Goal: Task Accomplishment & Management: Manage account settings

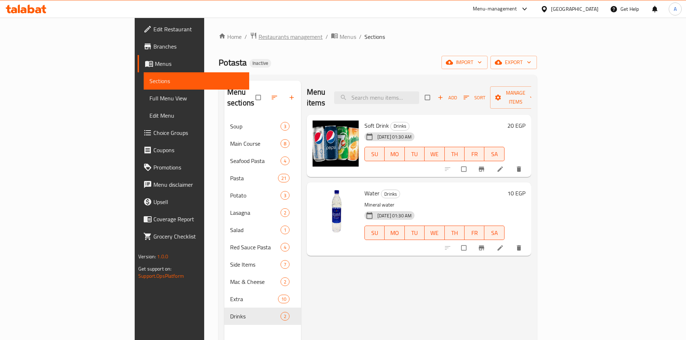
click at [258, 39] on span "Restaurants management" at bounding box center [290, 36] width 64 height 9
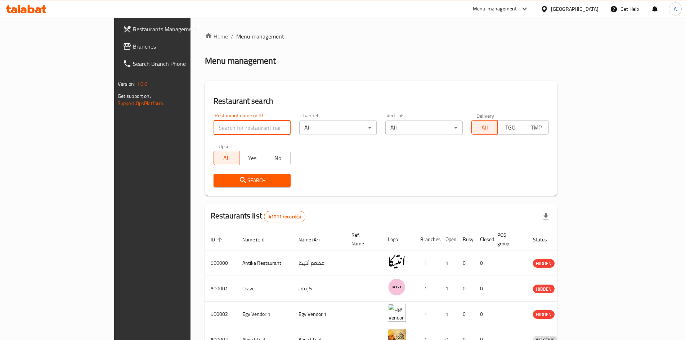
click at [213, 124] on input "search" at bounding box center [251, 128] width 77 height 14
paste input "502519"
type input "502519"
click button "Search" at bounding box center [251, 180] width 77 height 13
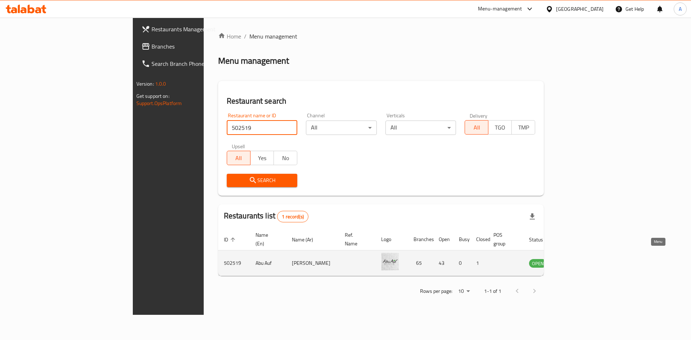
click at [575, 261] on icon "enhanced table" at bounding box center [571, 264] width 8 height 6
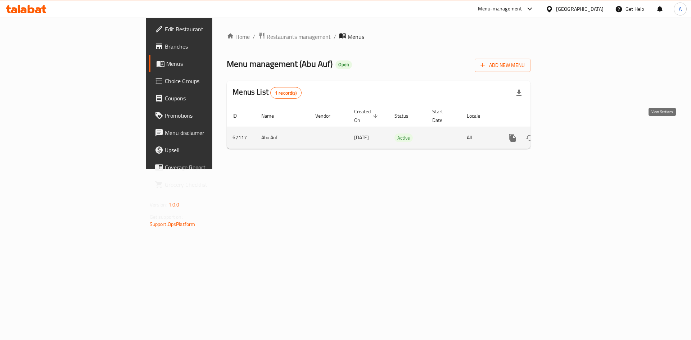
click at [569, 134] on icon "enhanced table" at bounding box center [564, 138] width 9 height 9
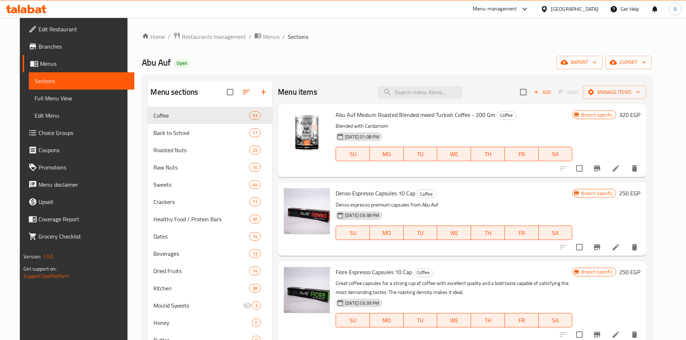
click at [586, 8] on div "[GEOGRAPHIC_DATA]" at bounding box center [575, 9] width 48 height 8
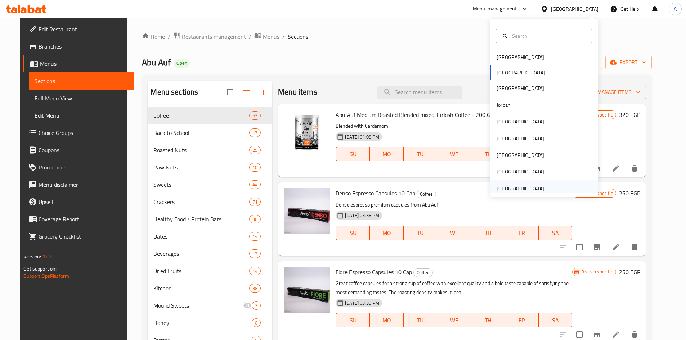
click at [506, 186] on div "[GEOGRAPHIC_DATA]" at bounding box center [520, 189] width 48 height 8
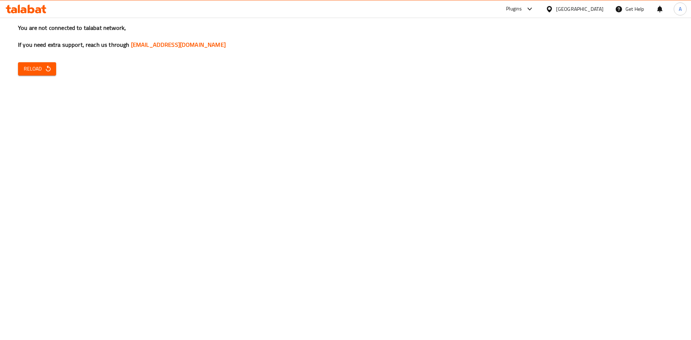
click at [45, 67] on icon "button" at bounding box center [48, 68] width 7 height 7
click at [45, 70] on icon "button" at bounding box center [48, 68] width 7 height 7
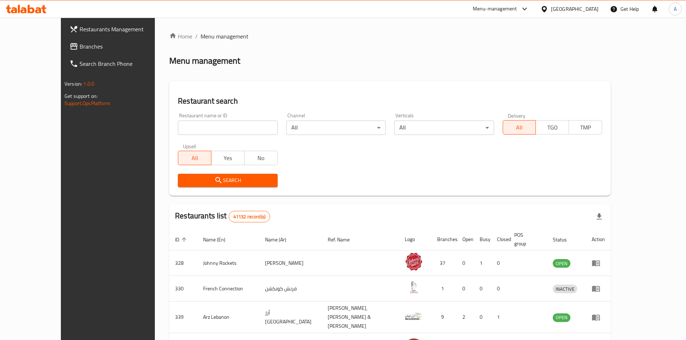
click at [80, 47] on span "Branches" at bounding box center [125, 46] width 90 height 9
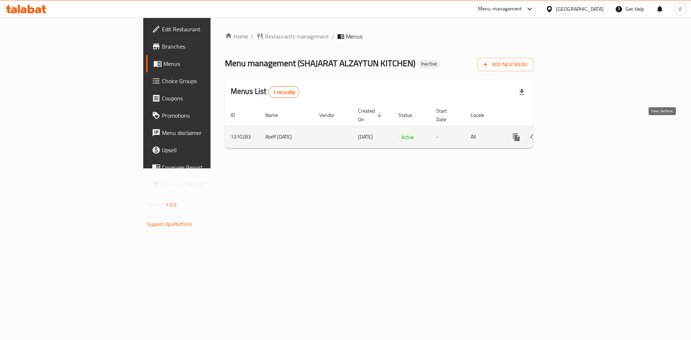
click at [577, 130] on link "enhanced table" at bounding box center [568, 137] width 17 height 17
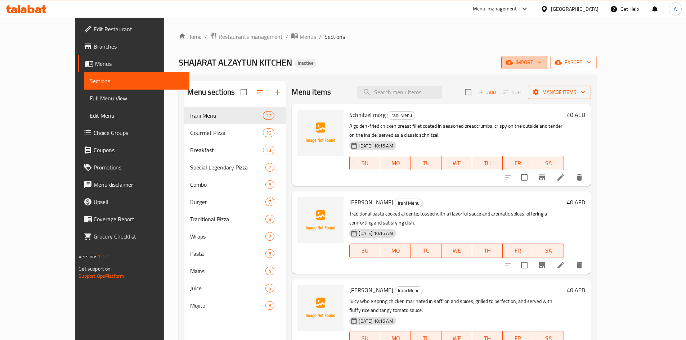
click at [541, 65] on span "import" at bounding box center [524, 62] width 35 height 9
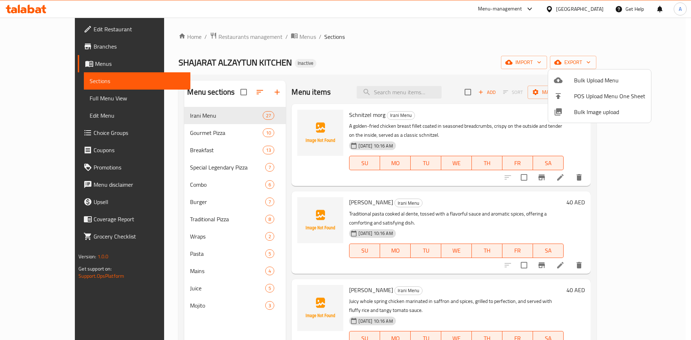
click at [586, 113] on span "Bulk Image upload" at bounding box center [609, 112] width 71 height 9
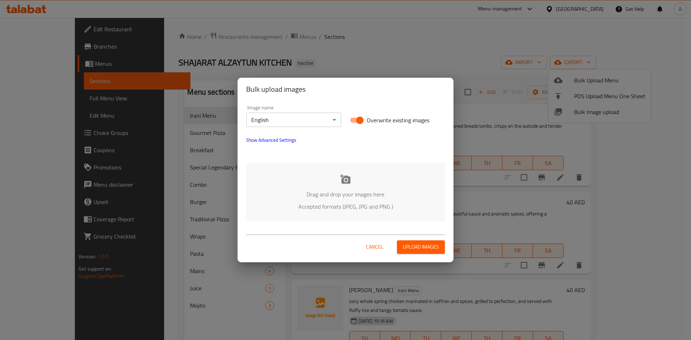
click at [354, 185] on div "Drag and drop your images here Accepted formats (JPEG, JPG and PNG )" at bounding box center [345, 192] width 199 height 59
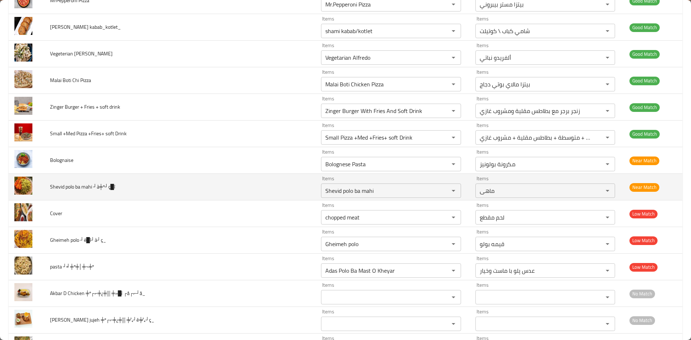
scroll to position [1950, 0]
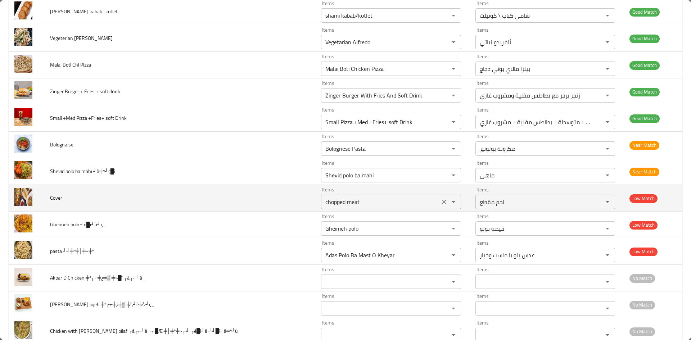
click at [442, 205] on icon "Clear" at bounding box center [444, 201] width 7 height 7
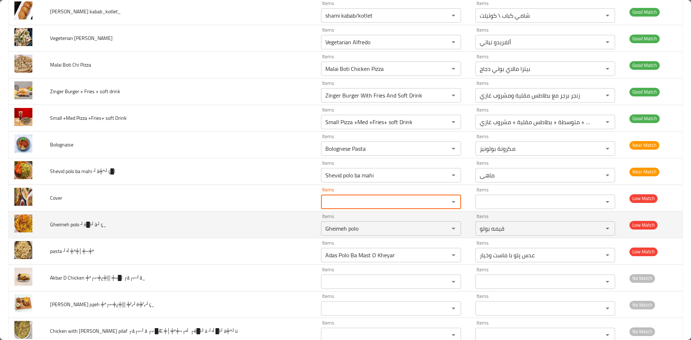
scroll to position [2022, 0]
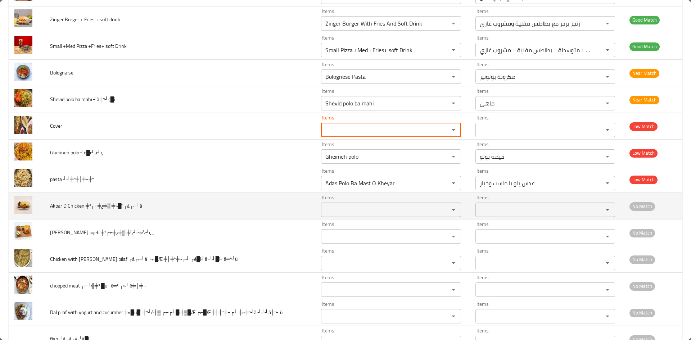
click at [387, 212] on ┌å┌⌐┘å_ "Items" at bounding box center [380, 210] width 114 height 10
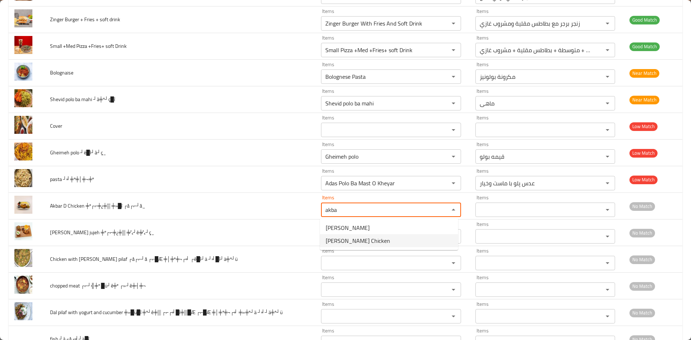
click at [371, 244] on ┌å┌⌐┘å_-option-1 "Akbar D. Chicken" at bounding box center [389, 240] width 138 height 13
type ┌å┌⌐┘å_ "Akbar D. Chicken"
type ┌å┌⌐┘å_-ar "دجاج اکبر دی"
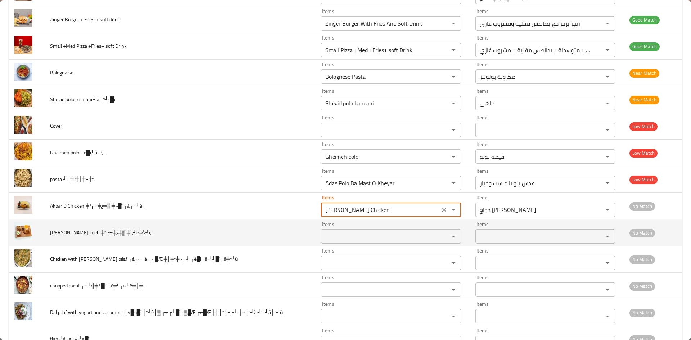
type ┌å┌⌐┘å_ "Akbar D. Chicken"
click at [353, 237] on ╪¼┘ê╪¼┘ç_ "Items" at bounding box center [380, 236] width 114 height 10
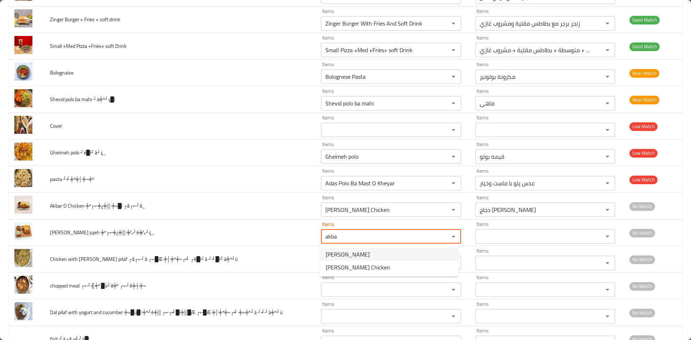
click at [355, 256] on ╪¼┘ê╪¼┘ç_-option-0 "Akbar jujeh" at bounding box center [389, 254] width 138 height 13
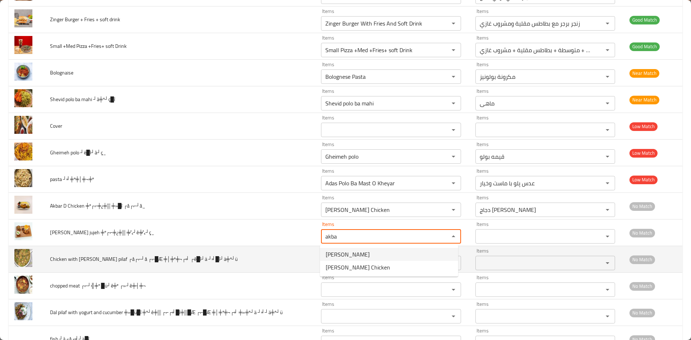
type ╪¼┘ê╪¼┘ç_ "Akbar jujeh"
type ╪¼┘ê╪¼┘ç_-ar "اكبر جوجه"
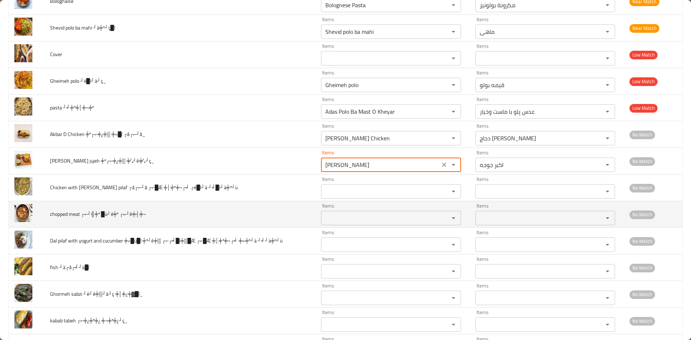
scroll to position [2094, 0]
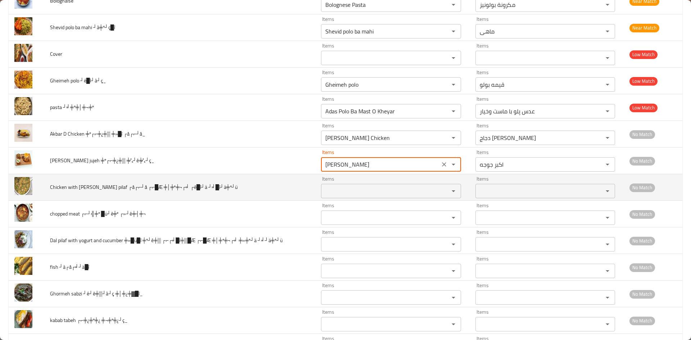
type ╪¼┘ê╪¼┘ç_ "Akbar jujeh"
click at [335, 193] on ┘╛█î┘ä╪º┘ü "Items" at bounding box center [380, 191] width 114 height 10
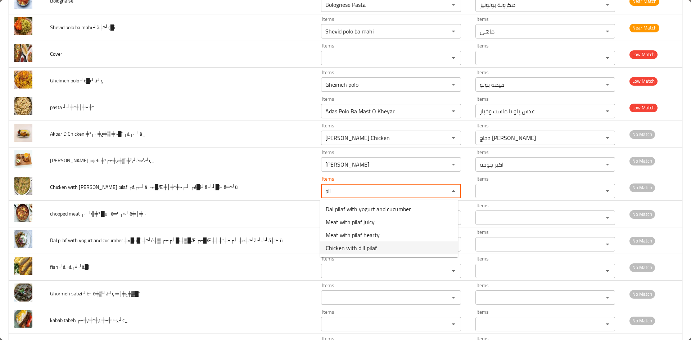
click at [357, 247] on span "Chicken with dill pilaf" at bounding box center [351, 248] width 51 height 9
type ┘╛█î┘ä╪º┘ü "Chicken with dill pilaf"
type ┘╛█î┘ä╪º┘ü-ar "دجاج مع شبت پیلاف"
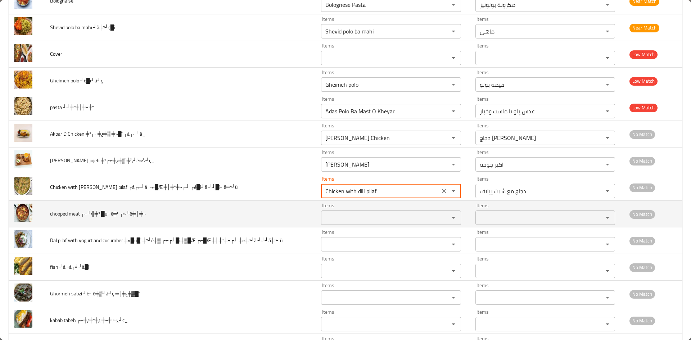
type ┘╛█î┘ä╪º┘ü "Chicken with dill pilaf"
click at [355, 216] on ┌»┘ê╪┤╪¬ "Items" at bounding box center [380, 218] width 114 height 10
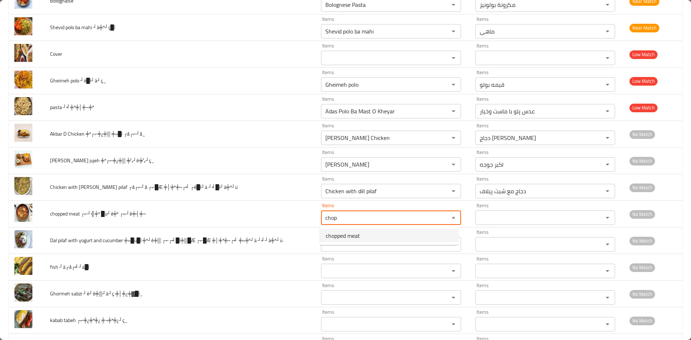
click at [341, 237] on span "chopped meat" at bounding box center [343, 235] width 34 height 9
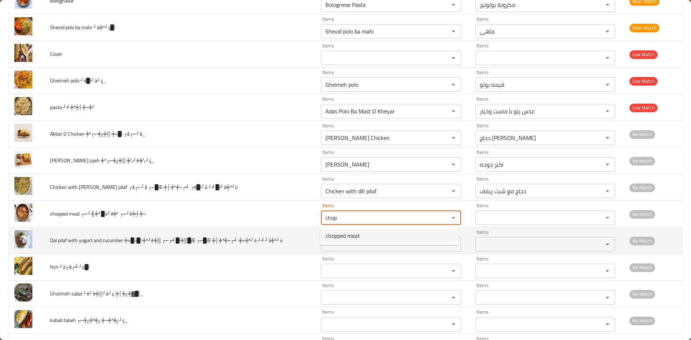
type ┌»┘ê╪┤╪¬ "chopped meat"
type ┌»┘ê╪┤╪¬-ar "لحم مقطع"
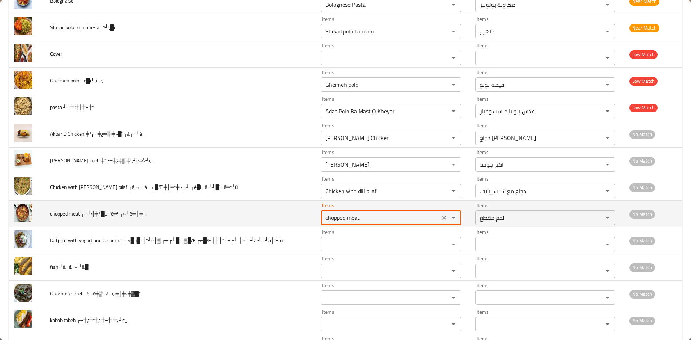
type ┌»┘ê╪┤╪¬ "chopped meat"
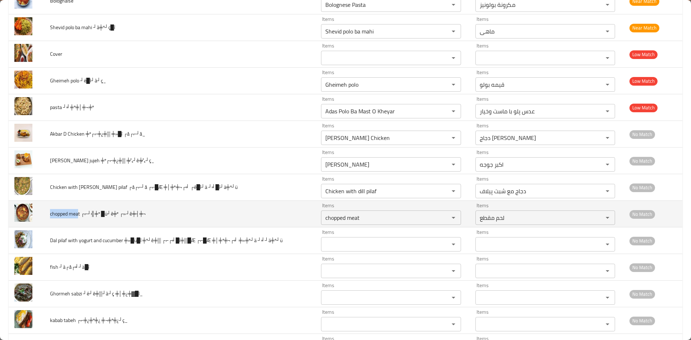
drag, startPoint x: 50, startPoint y: 212, endPoint x: 77, endPoint y: 212, distance: 27.0
click at [77, 212] on span "chopped meat ┌⌐┘╣╪º █ü┘ê╪º ┌»┘ê╪┤╪¬" at bounding box center [98, 213] width 96 height 9
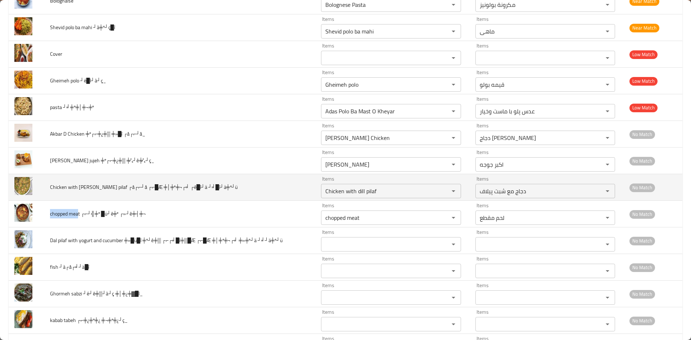
copy span "chopped mea"
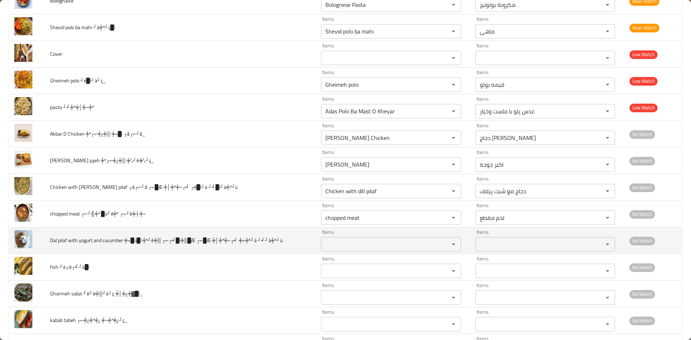
click at [59, 247] on td "Dal pilaf with yogurt and cucumber ╪»█ü█î ╪º┘ê╪▒ ┌⌐┌╛█î╪▒█Æ ┌⌐█Æ ╪│╪º╪¬┌╛ ╪»╪º┘…" at bounding box center [179, 241] width 271 height 27
click at [351, 242] on ┘╛┘ä╪º┘ü "Items" at bounding box center [380, 244] width 114 height 10
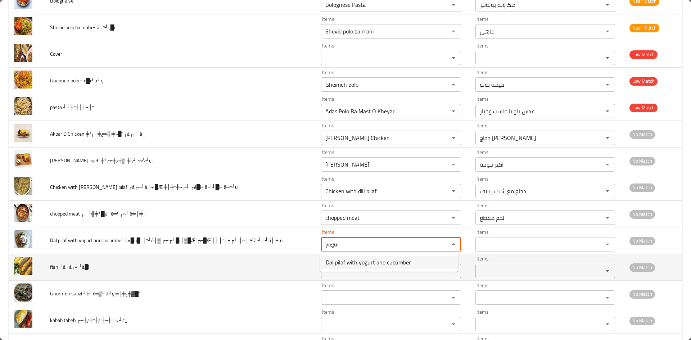
click at [345, 264] on span "Dal pilaf with yogurt and cucumber" at bounding box center [368, 262] width 85 height 9
type ┘╛┘ä╪º┘ü "Dal pilaf with yogurt and cucumber"
type ┘╛┘ä╪º┘ü-ar "دہی بيلاف مع زبادى و خيار"
type ┘╛┘ä╪º┘ü "Dal pilaf with yogurt and cucumber"
click at [337, 270] on ┘à┌å┌╛┘ä█î "Items" at bounding box center [380, 271] width 114 height 10
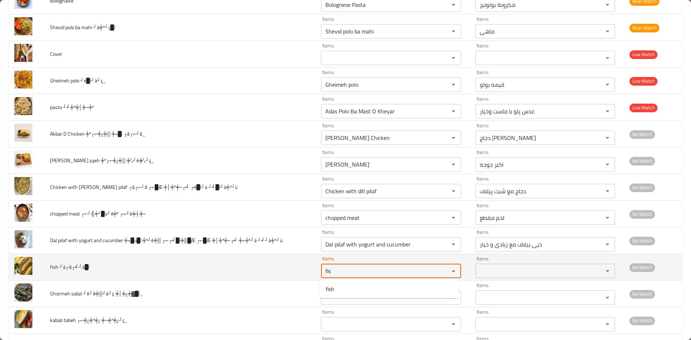
type ┘à┌å┌╛┘ä█î "fish"
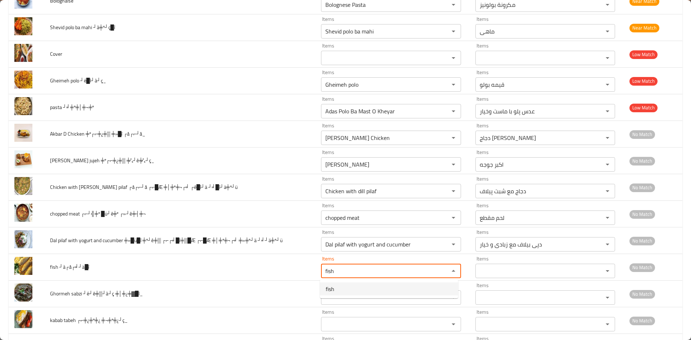
click at [337, 294] on ┘à┌å┌╛┘ä█î-option-0 "fish" at bounding box center [389, 289] width 138 height 13
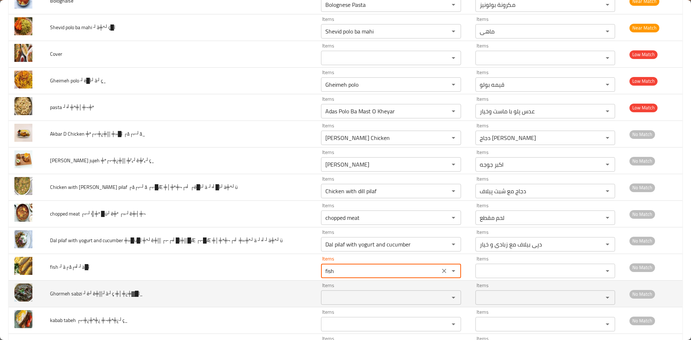
type ┘à┌å┌╛┘ä█î-ar "سمك"
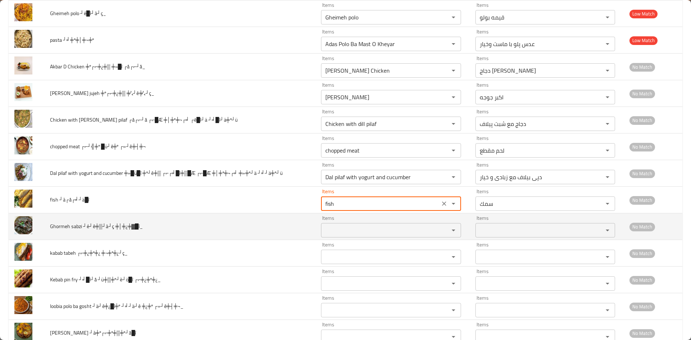
scroll to position [2202, 0]
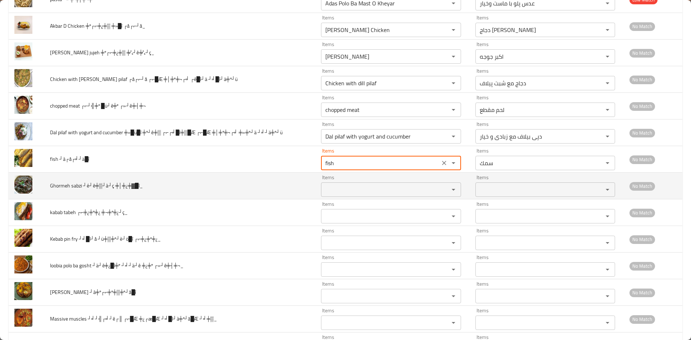
type ┘à┌å┌╛┘ä█î "fish"
click at [345, 188] on ╪│╪¿╪▓█î_ "Items" at bounding box center [380, 190] width 114 height 10
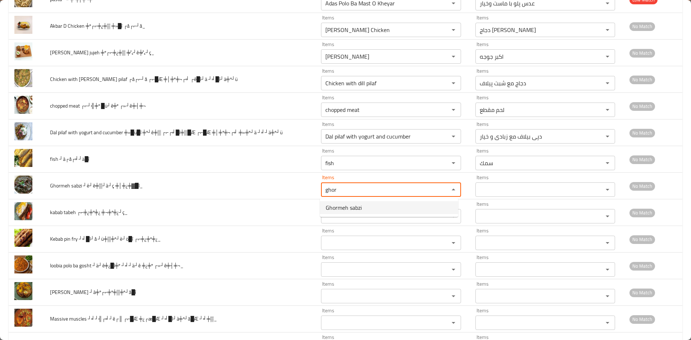
click at [344, 210] on span "Ghormeh sabzi" at bounding box center [344, 207] width 36 height 9
type ╪│╪¿╪▓█î_ "Ghormeh sabzi"
type ╪│╪¿╪▓█î_-ar "قورمه سبزی"
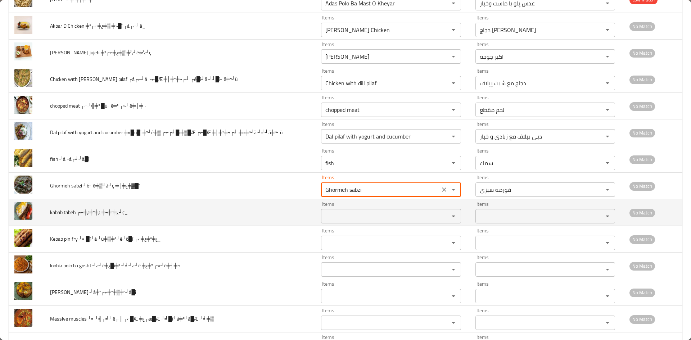
click at [356, 222] on div "Items" at bounding box center [391, 216] width 140 height 14
type ╪│╪¿╪▓█î_ "Ghormeh sabzi"
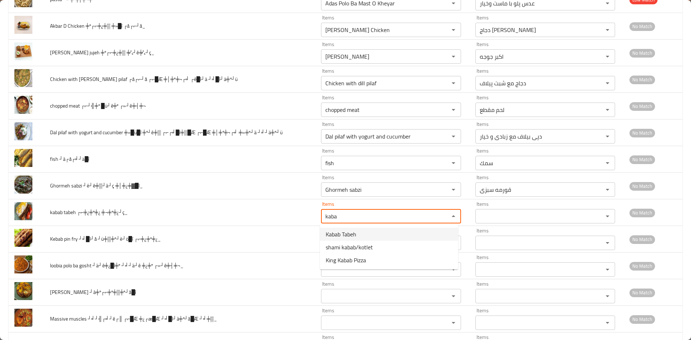
click at [356, 233] on span "Kabab Tabeh" at bounding box center [341, 234] width 31 height 9
type ╪¬╪º╪¿┘ç_ "Kabab Tabeh"
type ╪¬╪º╪¿┘ç_-ar "كباب تابه"
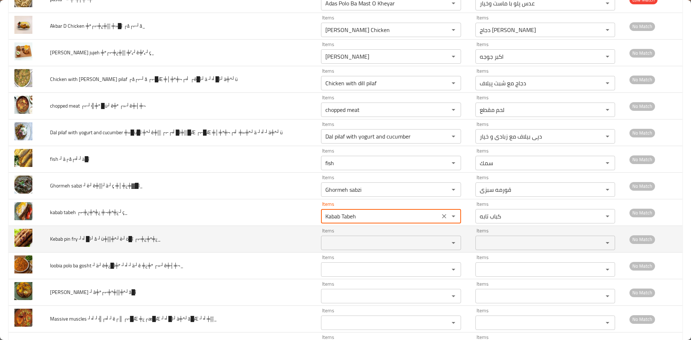
type ╪¬╪º╪¿┘ç_ "Kabab Tabeh"
click at [340, 247] on ┌⌐╪¿╪º╪¿_ "Items" at bounding box center [380, 243] width 114 height 10
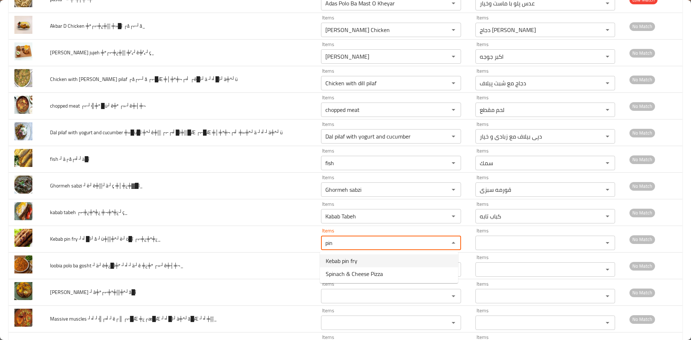
click at [339, 261] on span "Kebab pin fry" at bounding box center [342, 261] width 32 height 9
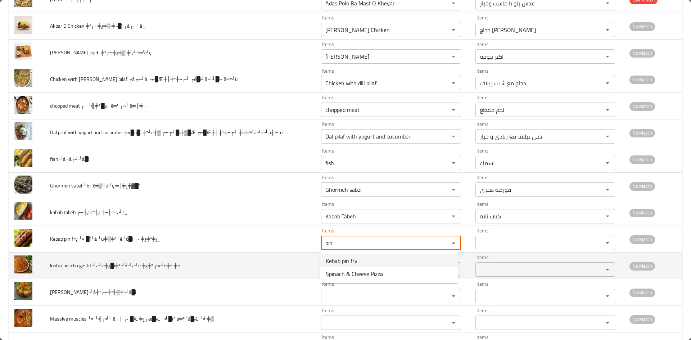
type ┌⌐╪¿╪º╪¿_ "Kebab pin fry"
type ┌⌐╪¿╪º╪¿_-ar "پین فرائی کباب"
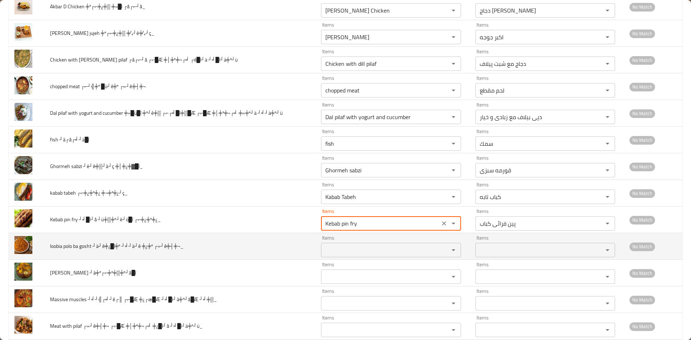
scroll to position [2238, 0]
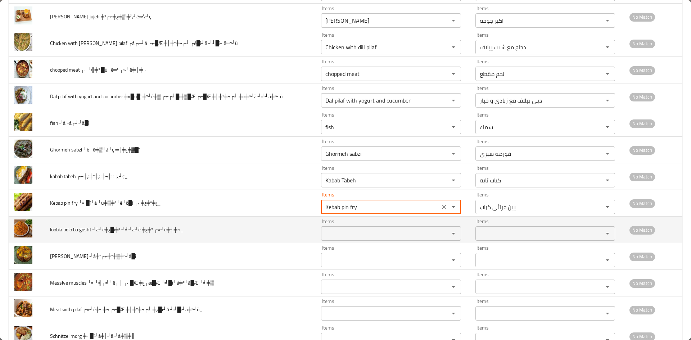
type ┌⌐╪¿╪º╪¿_ "Kebab pin fry"
click at [338, 231] on ┌»┘ê╪┤╪¬_ "Items" at bounding box center [380, 234] width 114 height 10
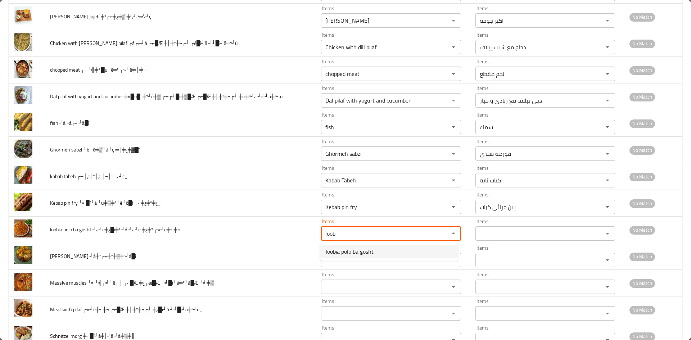
click at [337, 255] on span "loobia polo ba gosht" at bounding box center [350, 251] width 48 height 9
type ┌»┘ê╪┤╪¬_ "loobia polo ba gosht"
type ┌»┘ê╪┤╪¬_-ar "لوبیا پلو با گوشت"
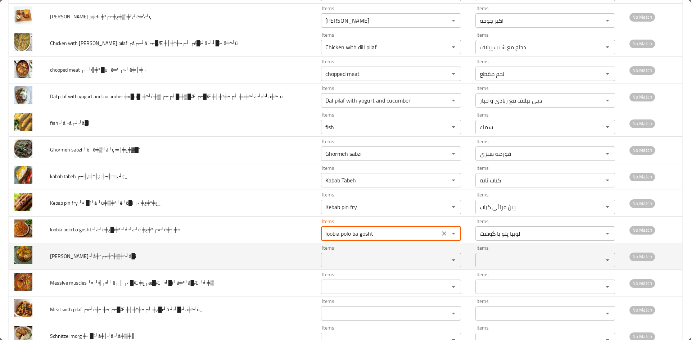
click at [325, 255] on div "Items" at bounding box center [391, 260] width 140 height 14
type ┌»┘ê╪┤╪¬_ "loobia polo ba gosht"
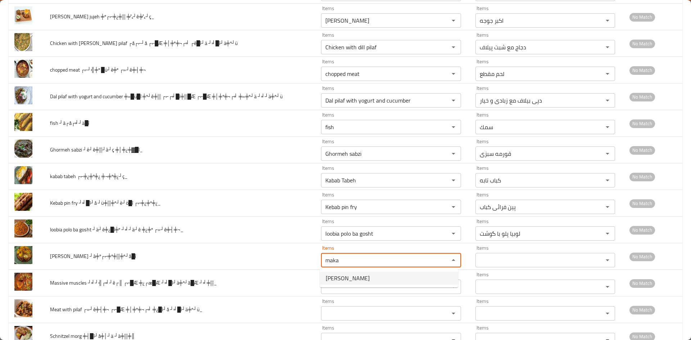
click at [345, 281] on span "Makaroni" at bounding box center [348, 278] width 44 height 9
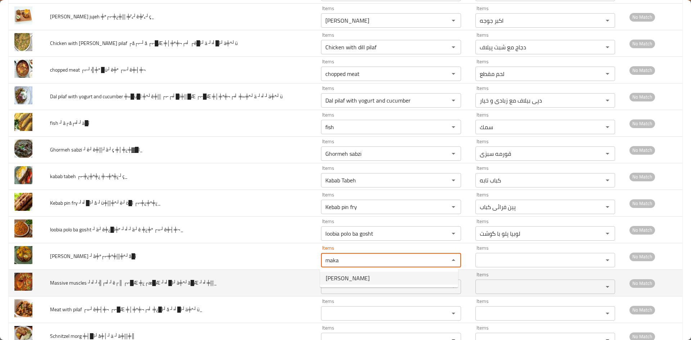
type ┘à╪º┌⌐╪º╪▒╪º┘å█î "Makaroni"
type ┘à╪º┌⌐╪º╪▒╪º┘å█î-ar "ماكاروني"
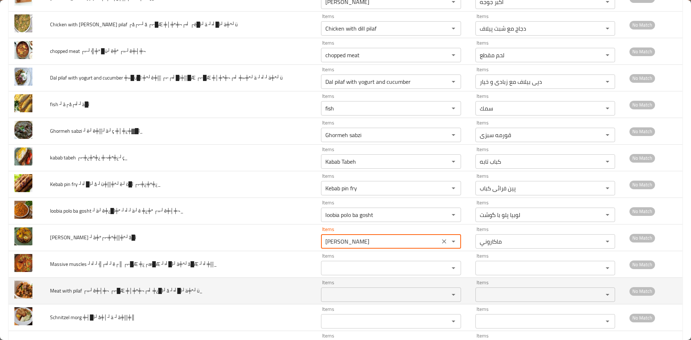
scroll to position [2289, 0]
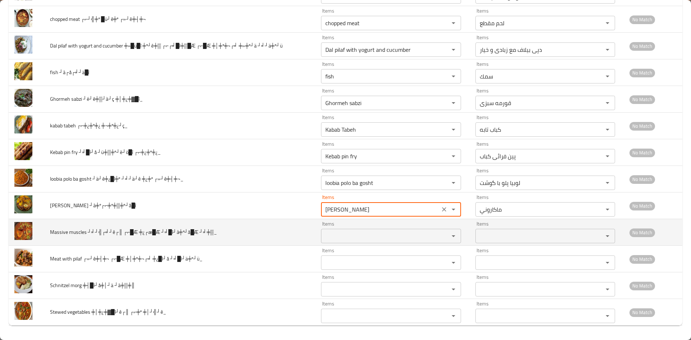
type ┘à╪º┌⌐╪º╪▒╪º┘å█î "Makaroni"
click at [339, 235] on ┘╛╪▒_ "Items" at bounding box center [380, 236] width 114 height 10
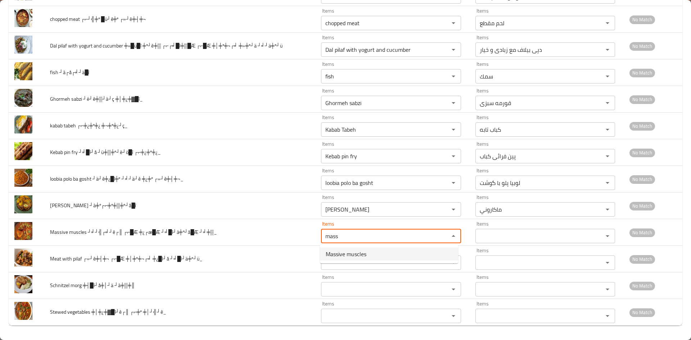
click at [339, 252] on span "Massive muscles" at bounding box center [346, 254] width 41 height 9
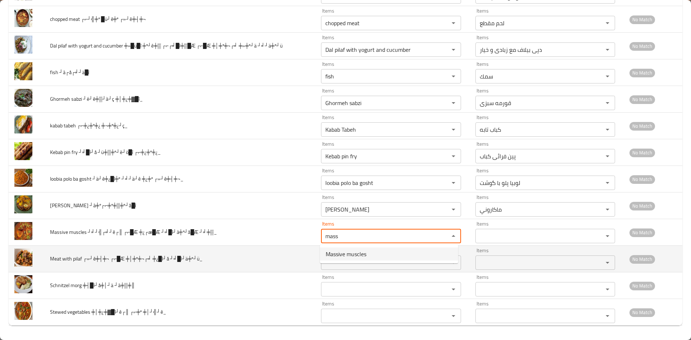
type ┘╛╪▒_ "Massive muscles"
type ┘╛╪▒_-ar "ماثل ماثافي"
type ┘╛╪▒_ "Massive muscles"
click at [335, 261] on ┘╛█î┘ä╪º┘ü_ "Items" at bounding box center [380, 263] width 114 height 10
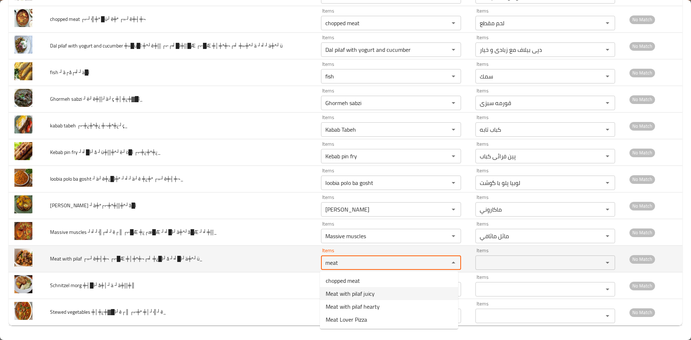
type ┘╛█î┘ä╪º┘ü_ "meat"
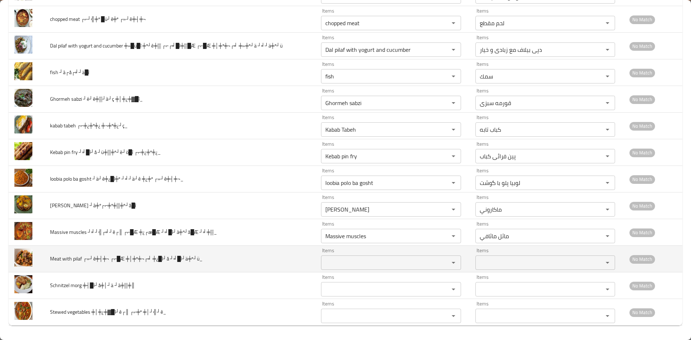
click at [283, 255] on td "Meat with pilaf ┌»┘ê╪┤╪¬ ┌⌐█Æ ╪│╪º╪¬┌╛ ╪¿█î┘å ┘╛█î┘ä╪º┘ü_" at bounding box center [179, 259] width 271 height 27
click at [345, 263] on ┘╛█î┘ä╪º┘ü_ "Items" at bounding box center [380, 263] width 114 height 10
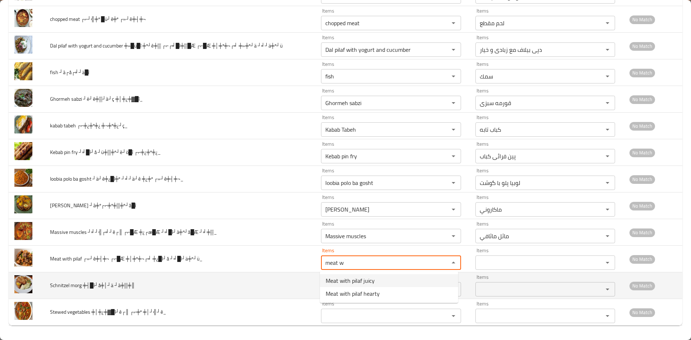
type ┘╛█î┘ä╪º┘ü_ "meat w"
click at [184, 290] on td "Schnitzel morg ╪┤█î┘å╪│┘ä ┘à╪▒╪║" at bounding box center [179, 286] width 271 height 27
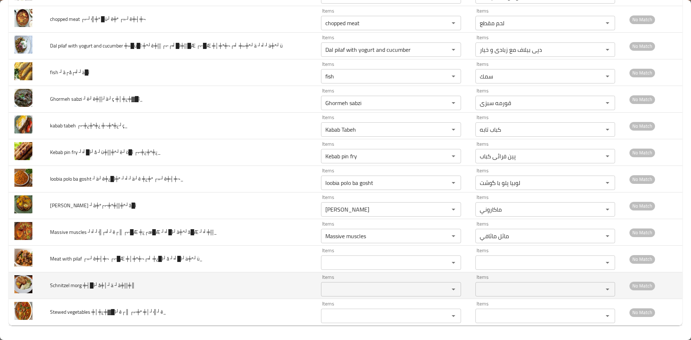
click at [334, 289] on ┘à╪▒╪║ "Items" at bounding box center [380, 289] width 114 height 10
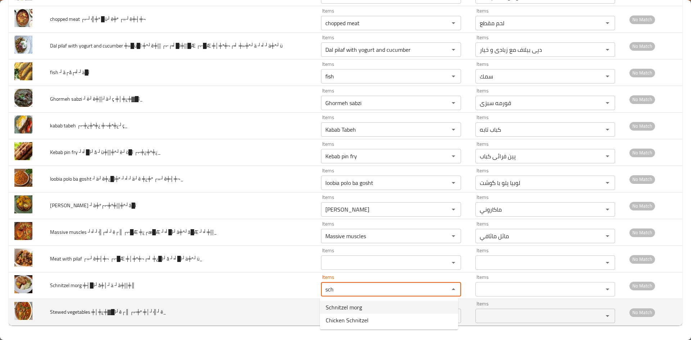
click at [341, 307] on span "Schnitzel morg" at bounding box center [344, 307] width 36 height 9
type ┘à╪▒╪║ "Schnitzel morg"
type ┘à╪▒╪║-ar "شنتزل مورغ"
type ┘à╪▒╪║ "Schnitzel morg"
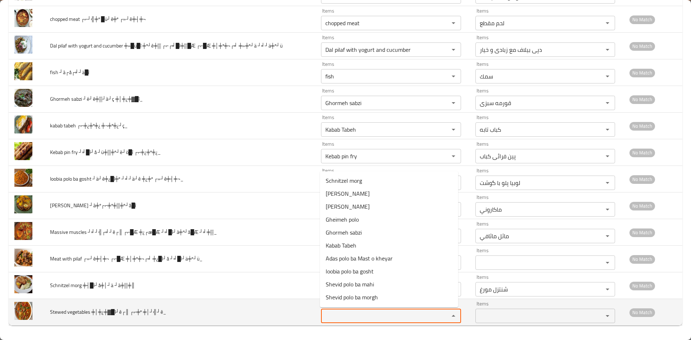
click at [334, 314] on ╪│┘╣┘ê_ "Items" at bounding box center [380, 316] width 114 height 10
drag, startPoint x: 348, startPoint y: 316, endPoint x: 299, endPoint y: 318, distance: 48.6
click at [299, 318] on tr "Stewed vegetables ╪│╪¿╪▓█î┘ê┌║ ┌⌐╪º ╪│┘╣┘ê_ Items sweet v Items Items Items No …" at bounding box center [346, 312] width 674 height 27
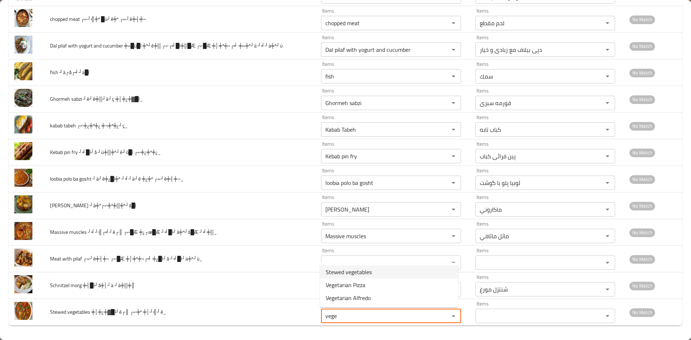
click at [341, 274] on span "Stewed vegetables" at bounding box center [349, 272] width 46 height 9
type ╪│┘╣┘ê_ "Stewed vegetables"
type ╪│┘╣┘ê_-ar "خضار مطهو ببطي"
type ╪│┘╣┘ê_ "Stewed vegetables"
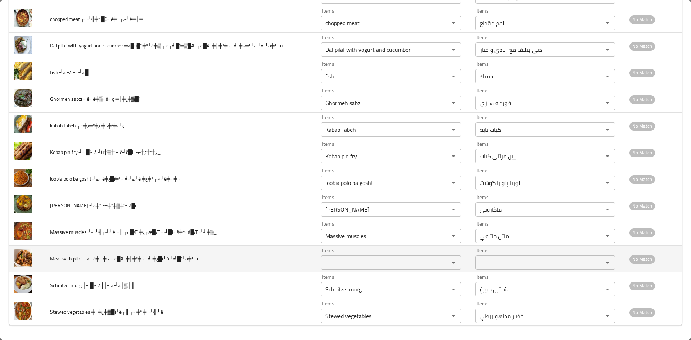
click at [330, 261] on ┘╛█î┘ä╪º┘ü_ "Items" at bounding box center [380, 263] width 114 height 10
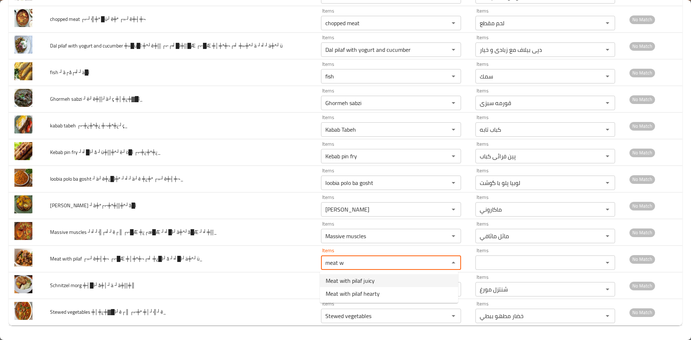
click at [337, 282] on span "Meat with pilaf juicy" at bounding box center [350, 280] width 49 height 9
type ┘╛█î┘ä╪º┘ü_ "Meat with pilaf juicy"
type ┘╛█î┘ä╪º┘ü_-ar "لحم مع بيلاف جوسي"
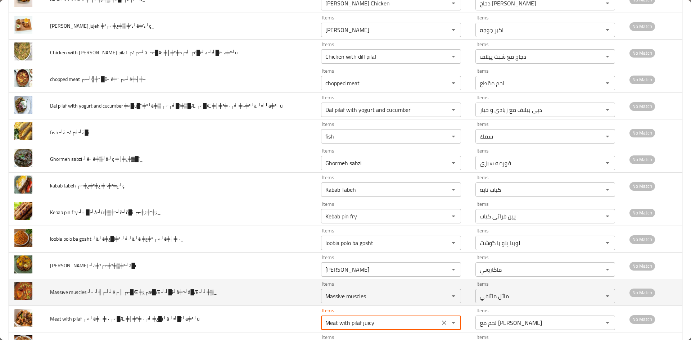
scroll to position [2073, 0]
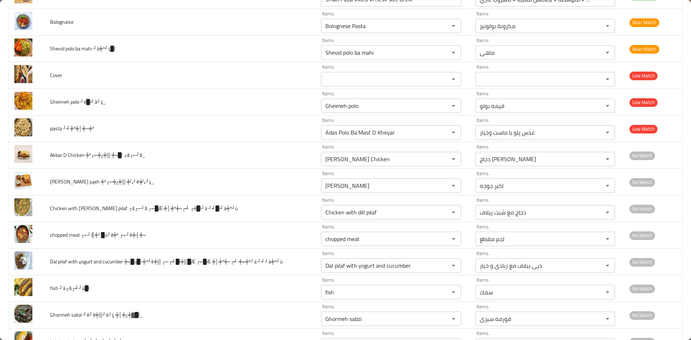
type ┘╛█î┘ä╪º┘ü_ "Meat with pilaf juicy"
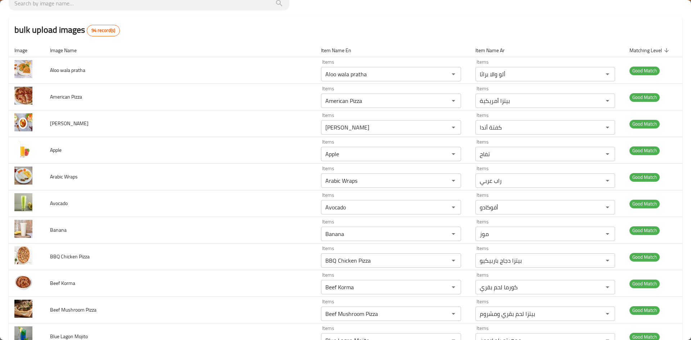
scroll to position [0, 0]
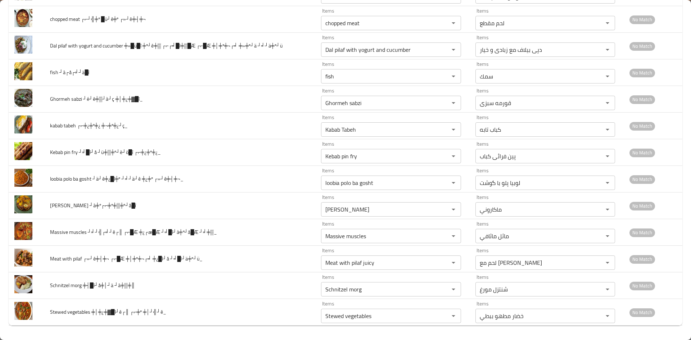
scroll to position [1682, 0]
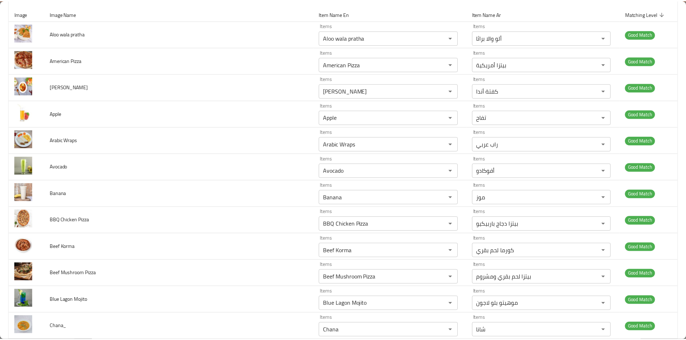
scroll to position [0, 0]
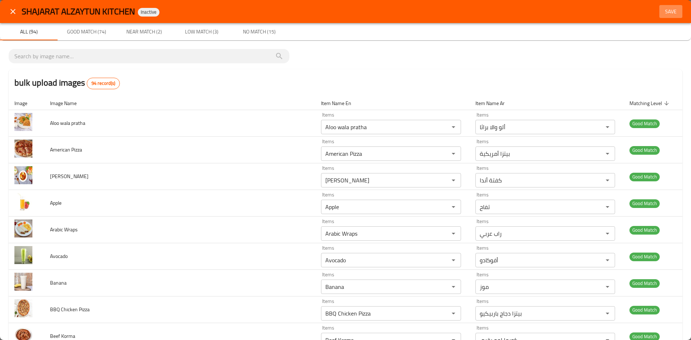
click at [662, 9] on span "Save" at bounding box center [670, 11] width 17 height 9
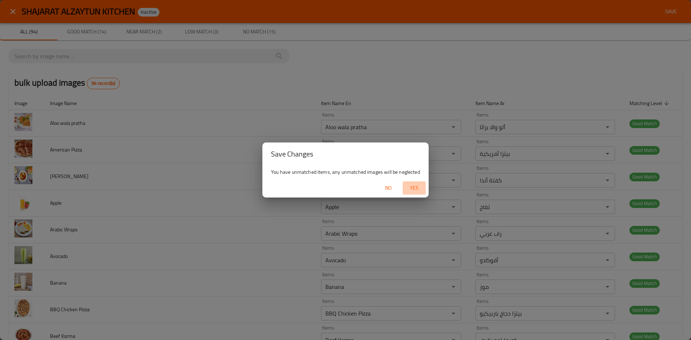
click at [415, 185] on span "Yes" at bounding box center [414, 188] width 17 height 9
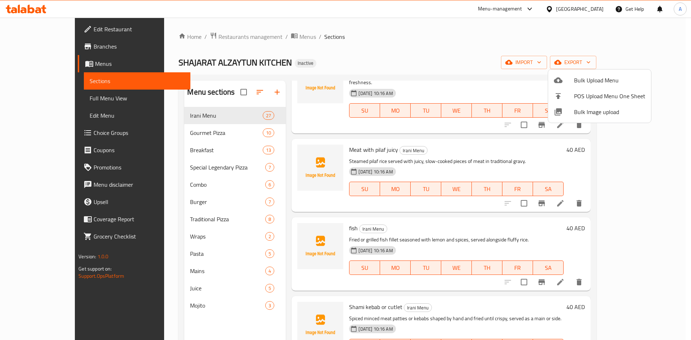
click at [331, 47] on div at bounding box center [345, 170] width 691 height 340
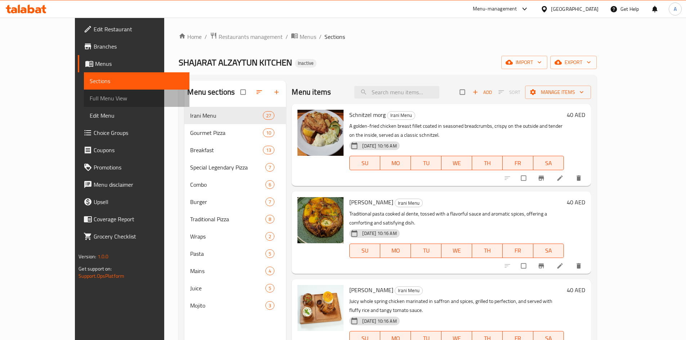
click at [90, 101] on span "Full Menu View" at bounding box center [137, 98] width 94 height 9
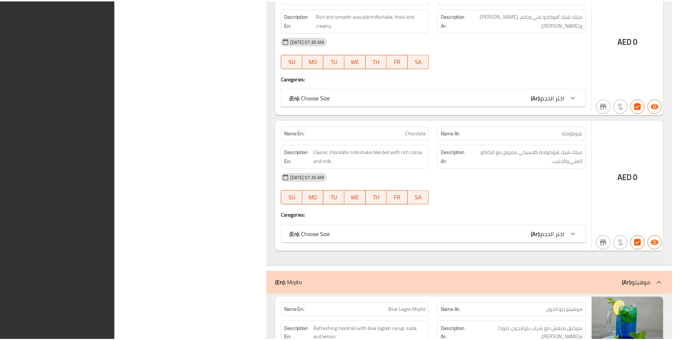
scroll to position [11249, 0]
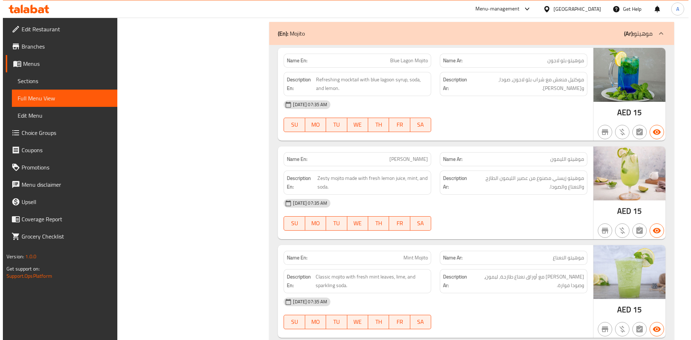
scroll to position [0, 0]
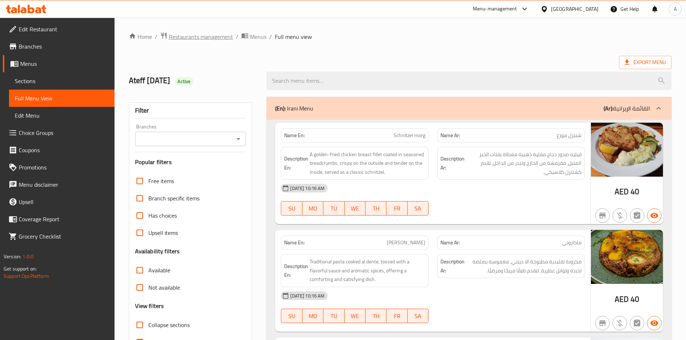
click at [212, 39] on span "Restaurants management" at bounding box center [201, 36] width 64 height 9
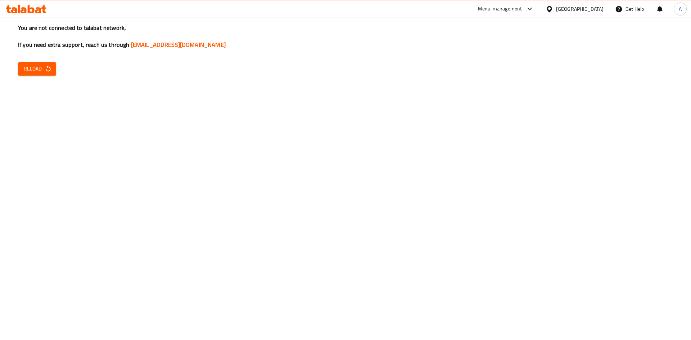
click at [27, 69] on span "Reload" at bounding box center [37, 68] width 27 height 9
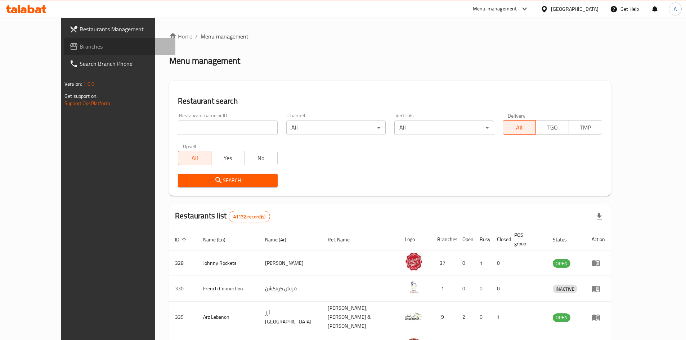
click at [80, 44] on span "Branches" at bounding box center [125, 46] width 90 height 9
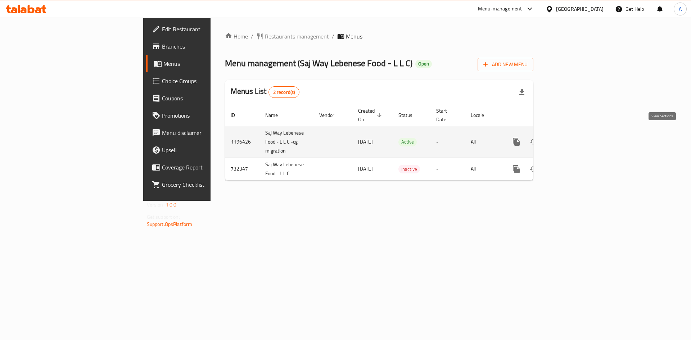
click at [577, 133] on link "enhanced table" at bounding box center [568, 141] width 17 height 17
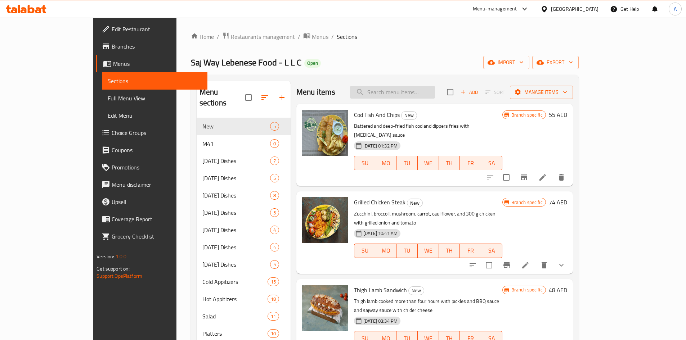
click at [410, 91] on input "search" at bounding box center [392, 92] width 85 height 13
paste input "molokh"
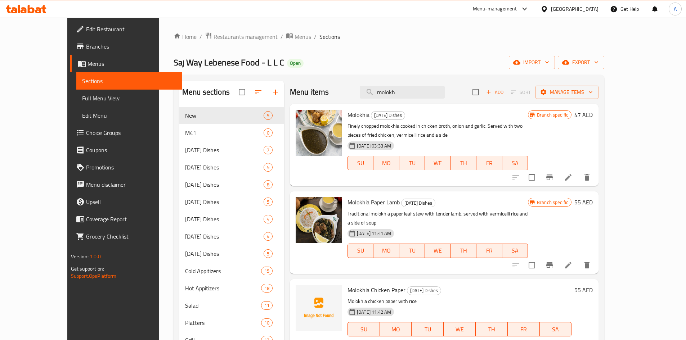
type input "molokh"
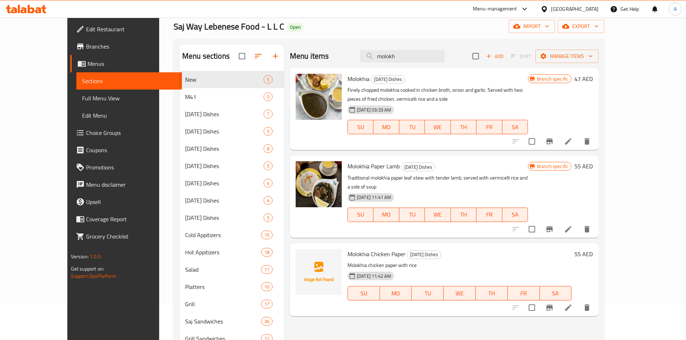
click at [303, 28] on div "Saj Way Lebenese Food - L L C Open import export" at bounding box center [389, 26] width 431 height 13
click at [300, 189] on img at bounding box center [319, 184] width 46 height 46
click at [303, 192] on img at bounding box center [319, 184] width 46 height 46
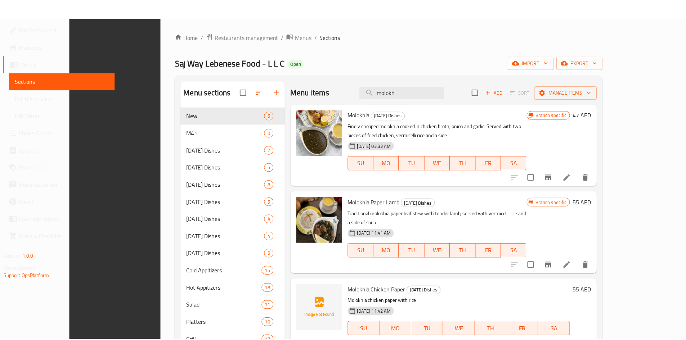
scroll to position [170, 0]
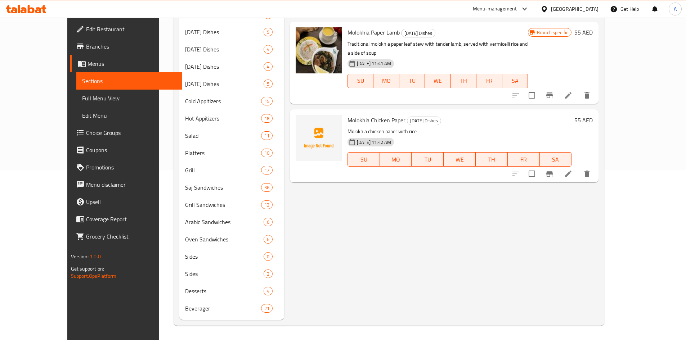
click at [573, 12] on div "[GEOGRAPHIC_DATA]" at bounding box center [575, 9] width 48 height 8
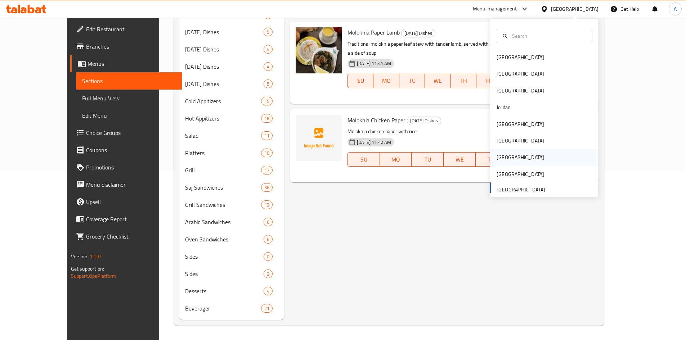
click at [500, 155] on div "[GEOGRAPHIC_DATA]" at bounding box center [520, 157] width 48 height 8
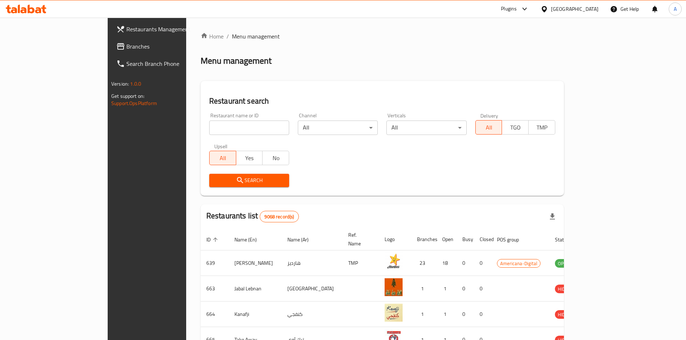
click at [126, 51] on span "Branches" at bounding box center [171, 46] width 90 height 9
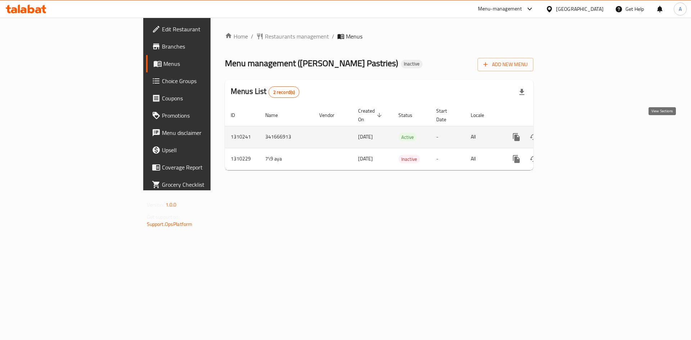
click at [573, 133] on icon "enhanced table" at bounding box center [568, 137] width 9 height 9
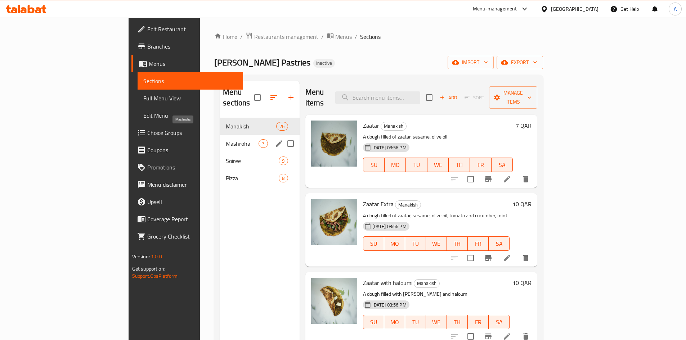
click at [226, 139] on span "Mashroha" at bounding box center [242, 143] width 33 height 9
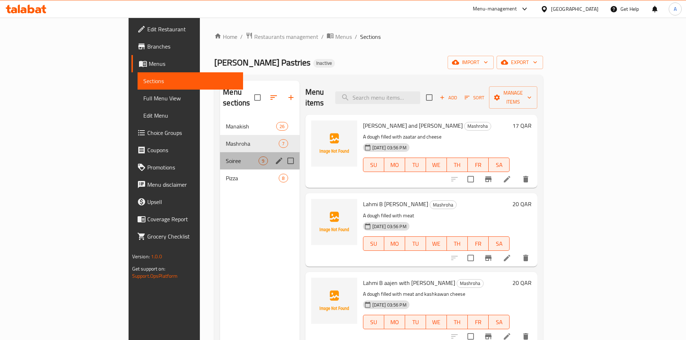
click at [220, 156] on div "Soiree 9" at bounding box center [259, 160] width 79 height 17
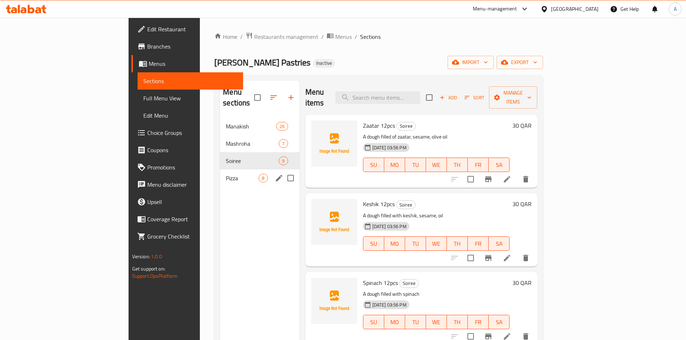
click at [220, 173] on div "Pizza 8" at bounding box center [259, 178] width 79 height 17
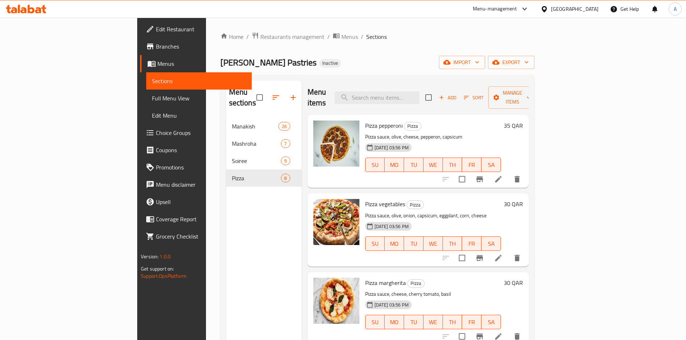
click at [226, 242] on div "Menu sections Manakish 26 Mashroha 7 Soiree 9 Pizza 8" at bounding box center [264, 251] width 76 height 340
click at [405, 91] on input "search" at bounding box center [376, 97] width 85 height 13
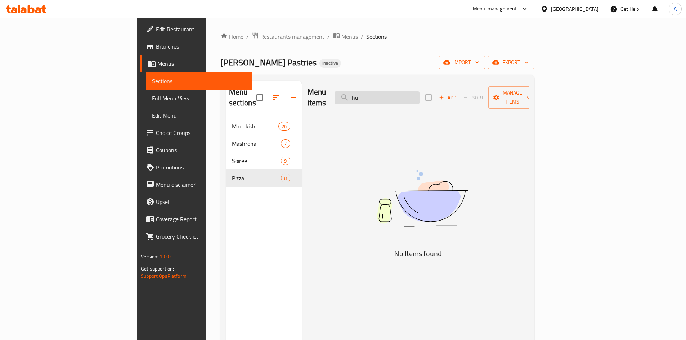
type input "h"
type input "حمص"
click at [156, 45] on span "Branches" at bounding box center [201, 46] width 90 height 9
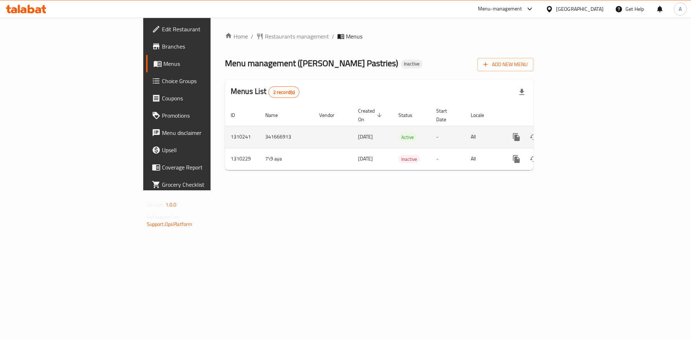
click at [573, 133] on icon "enhanced table" at bounding box center [568, 137] width 9 height 9
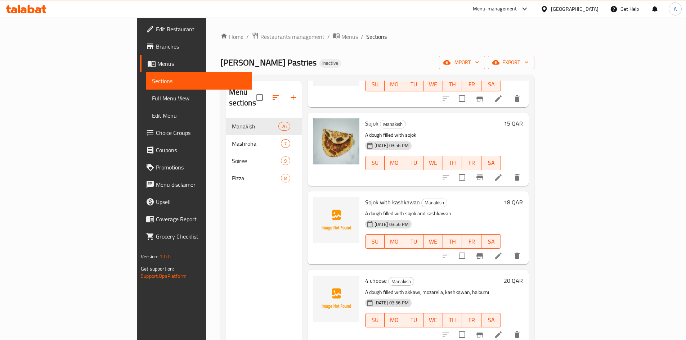
scroll to position [1723, 0]
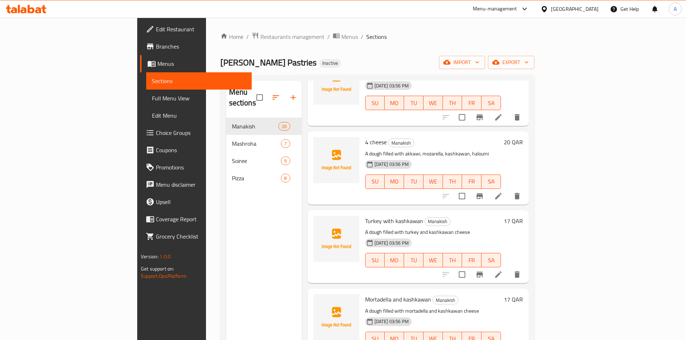
drag, startPoint x: 171, startPoint y: 240, endPoint x: 205, endPoint y: 230, distance: 36.2
click at [226, 240] on div "Menu sections Manakish 26 Mashroha 7 Soiree 9 Pizza 8" at bounding box center [264, 251] width 76 height 340
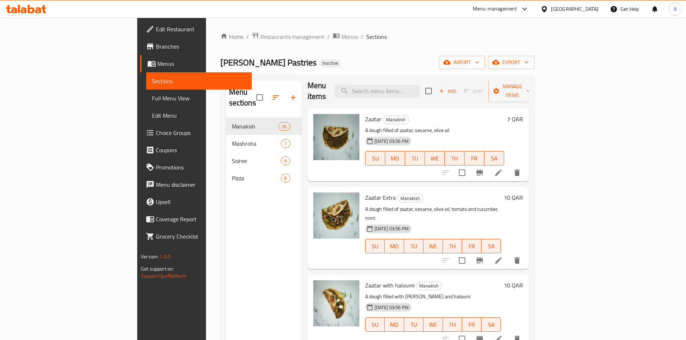
scroll to position [0, 0]
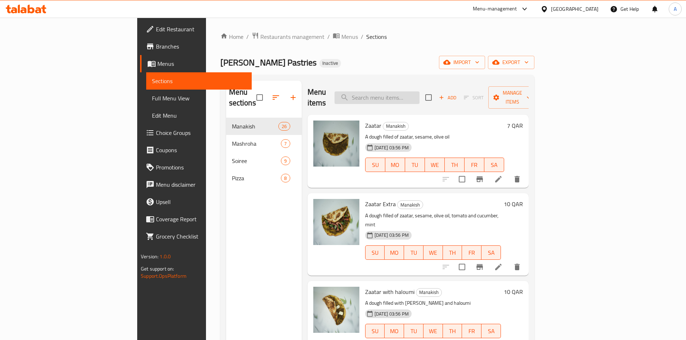
click at [419, 92] on input "search" at bounding box center [376, 97] width 85 height 13
paste input "Labneh"
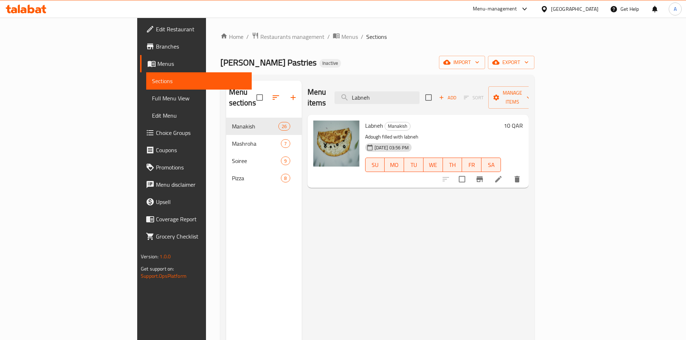
click at [481, 233] on div "Menu items Labneh Add Sort Manage items Labneh Manakish Adough filled with labn…" at bounding box center [415, 251] width 227 height 340
drag, startPoint x: 463, startPoint y: 206, endPoint x: 463, endPoint y: 199, distance: 6.5
click at [463, 206] on div "Menu items Labneh Add Sort Manage items Labneh Manakish Adough filled with labn…" at bounding box center [415, 251] width 227 height 340
click at [416, 92] on input "Labneh" at bounding box center [376, 97] width 85 height 13
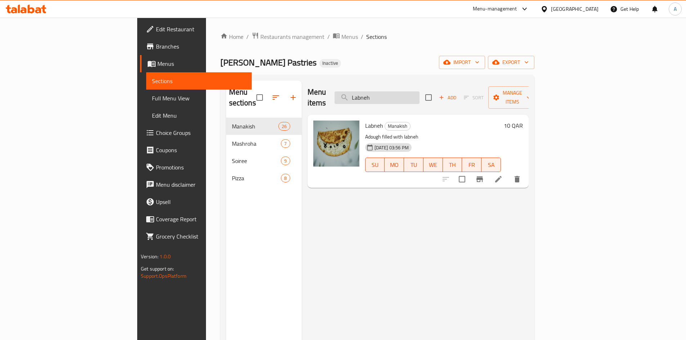
type input "ر"
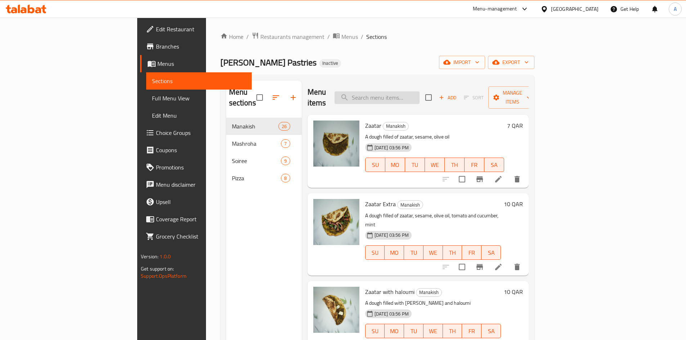
paste input "Haloumi"
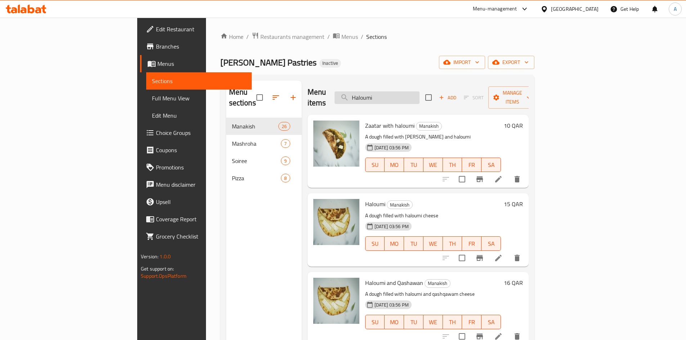
click at [419, 93] on input "Haloumi" at bounding box center [376, 97] width 85 height 13
paste input "Chakchouda"
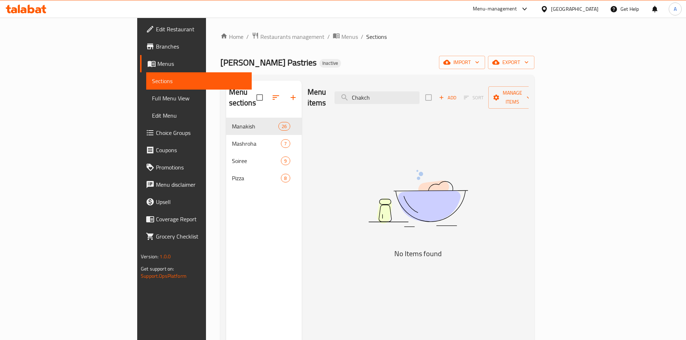
type input "Chakch"
click at [152, 102] on span "Full Menu View" at bounding box center [199, 98] width 94 height 9
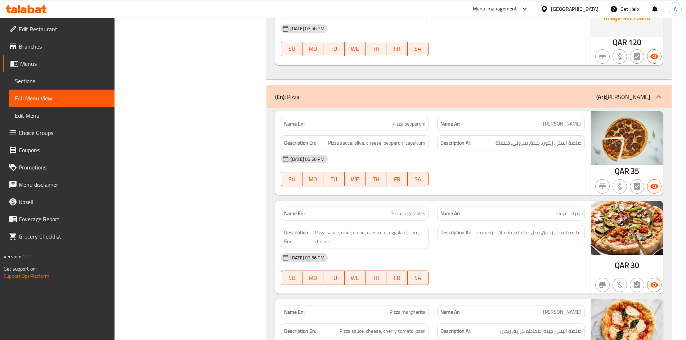
scroll to position [4490, 0]
